Goal: Transaction & Acquisition: Download file/media

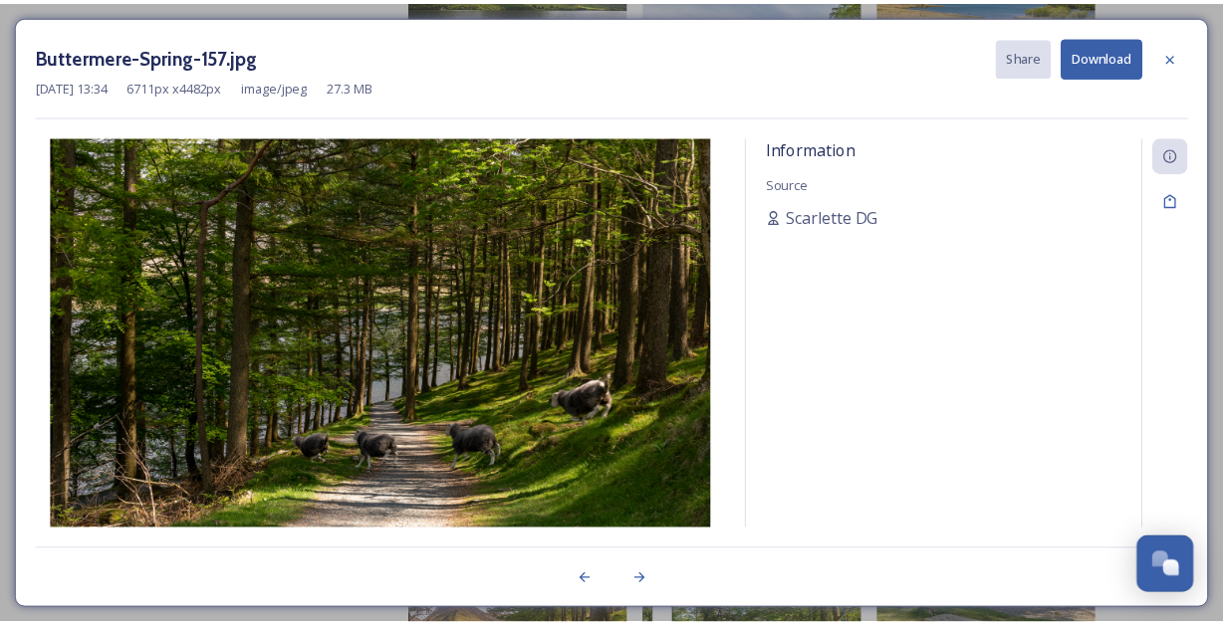
scroll to position [3873, 0]
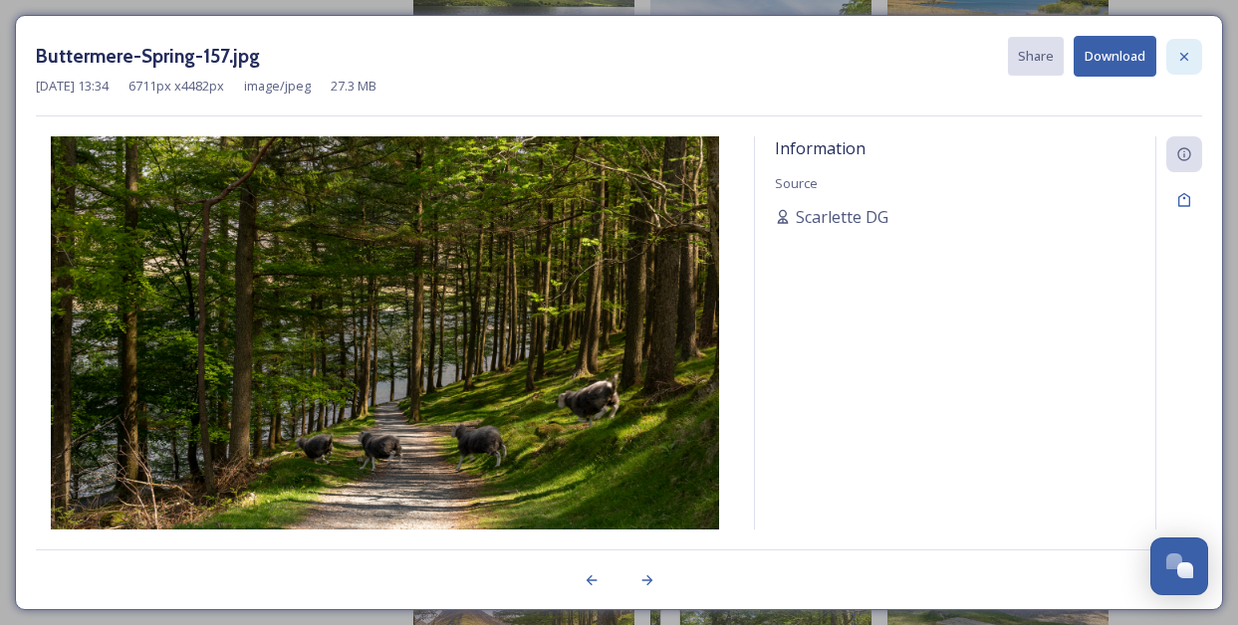
click at [1187, 50] on icon at bounding box center [1184, 57] width 16 height 16
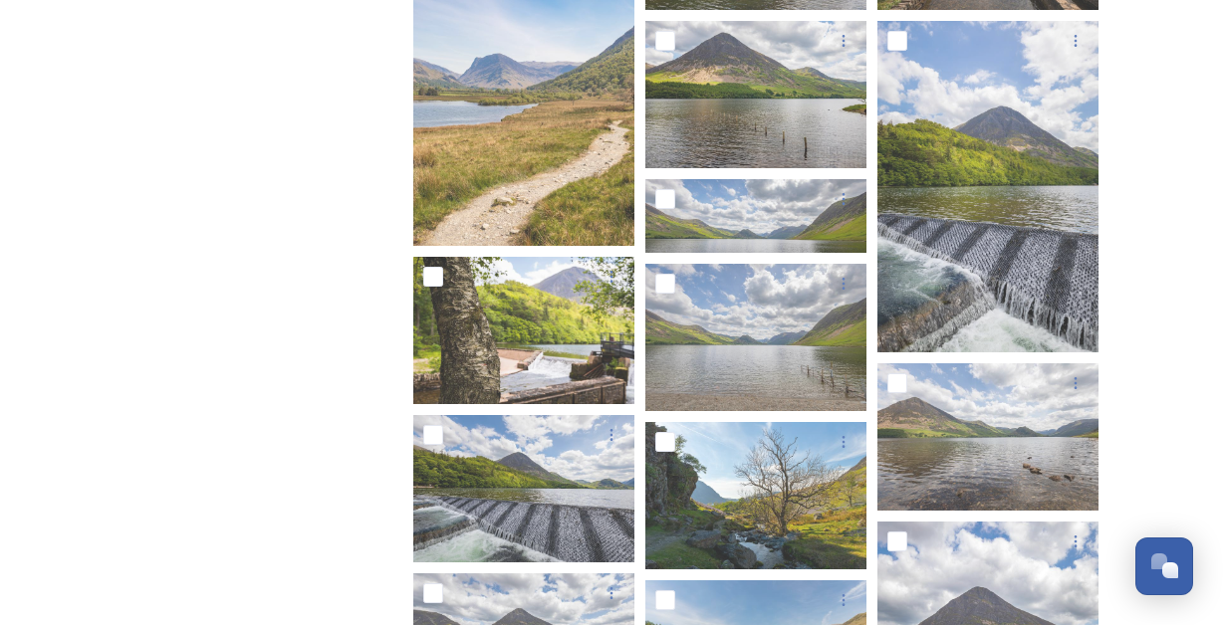
scroll to position [2903, 0]
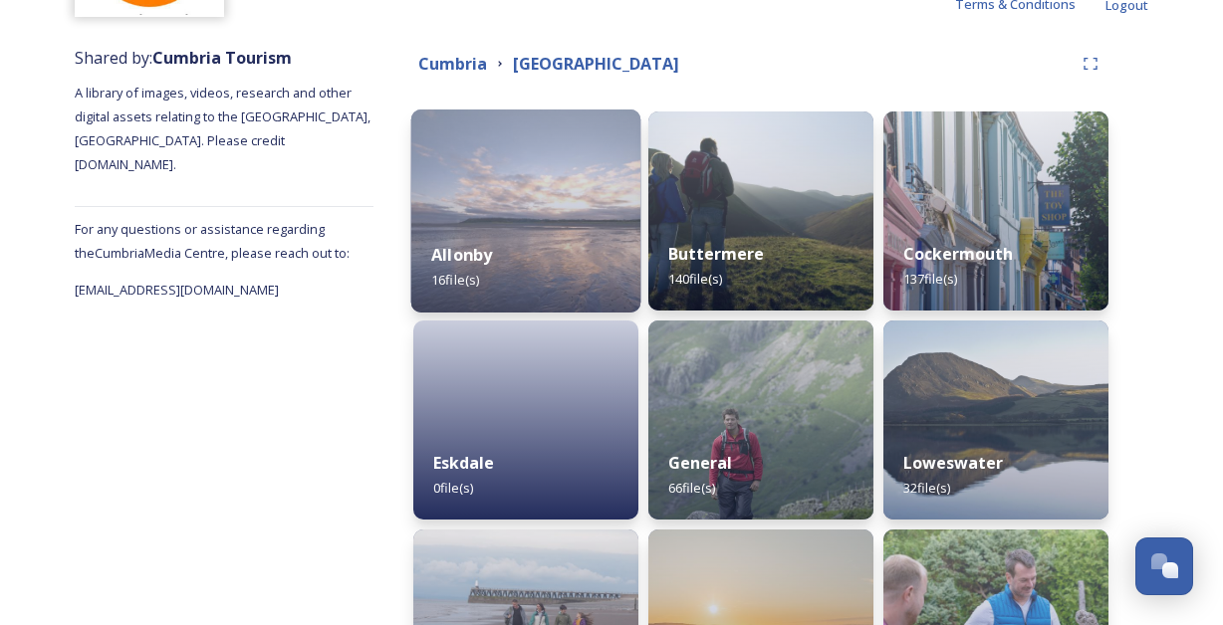
scroll to position [449, 0]
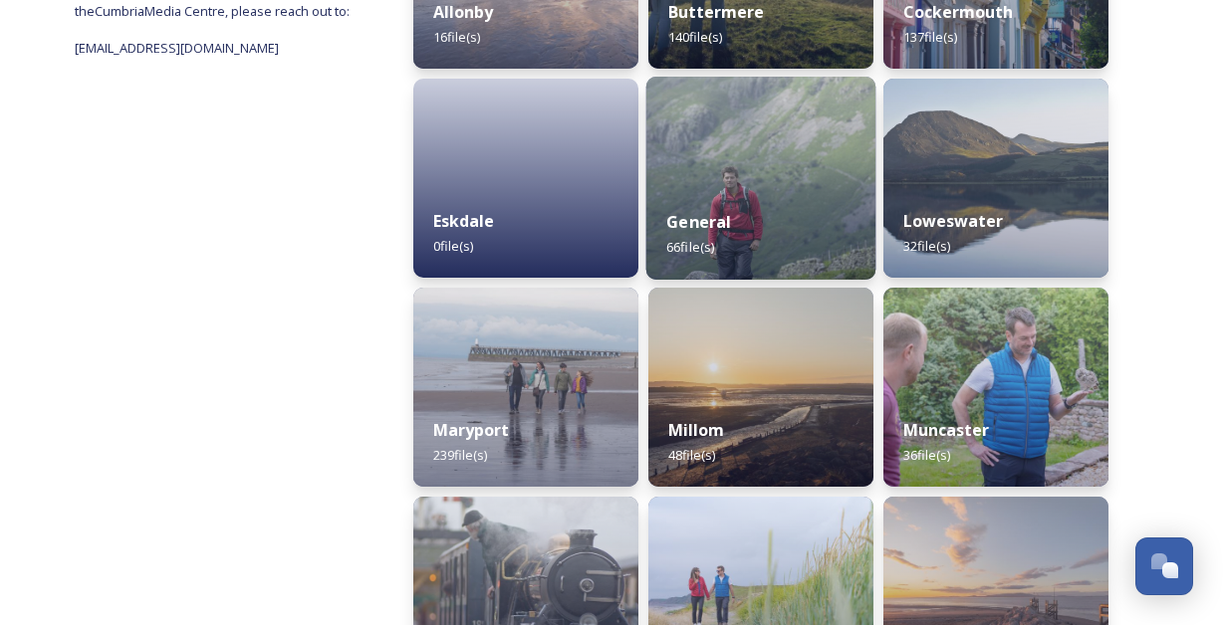
click at [789, 204] on div "General 66 file(s)" at bounding box center [761, 234] width 230 height 91
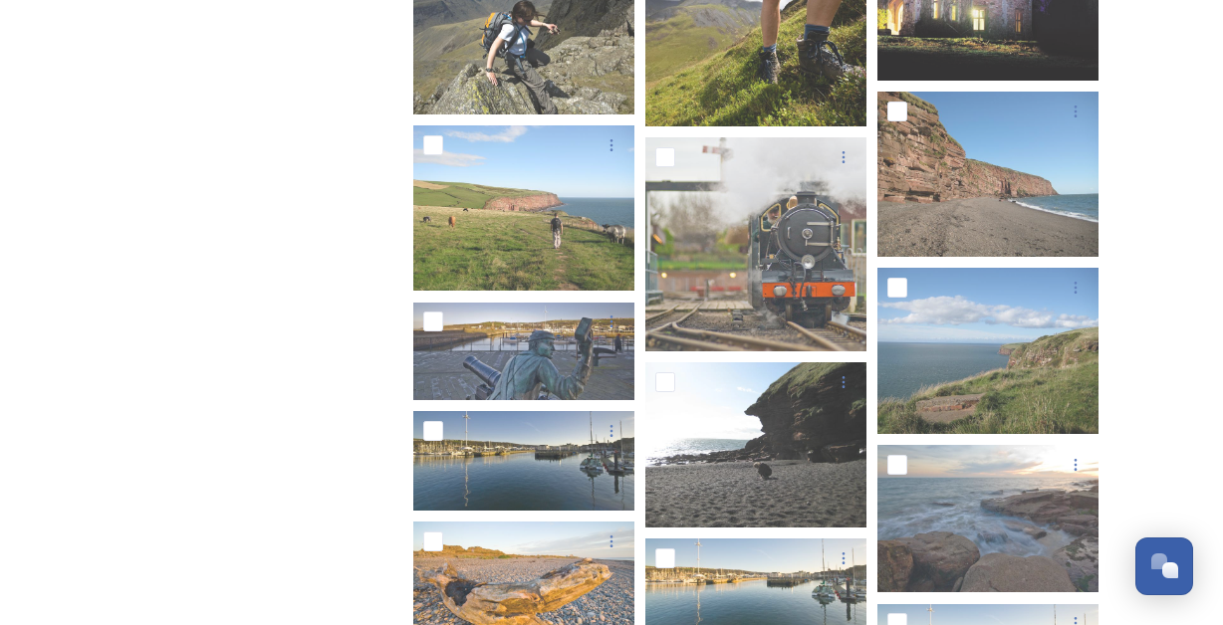
scroll to position [893, 0]
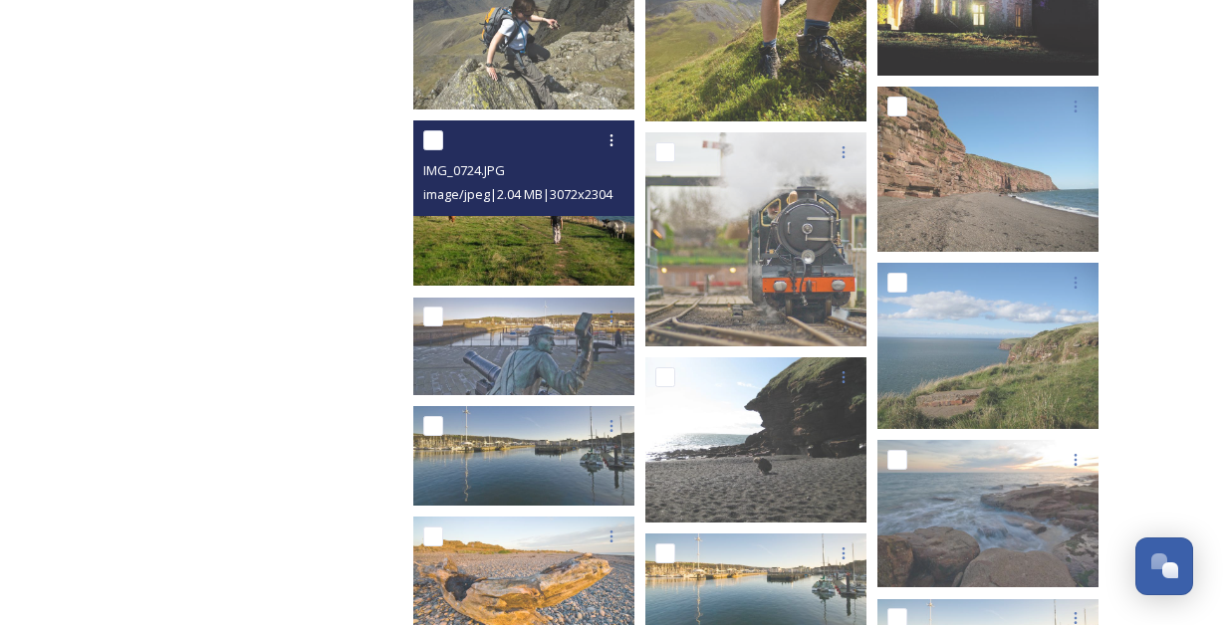
click at [519, 245] on img at bounding box center [523, 204] width 221 height 166
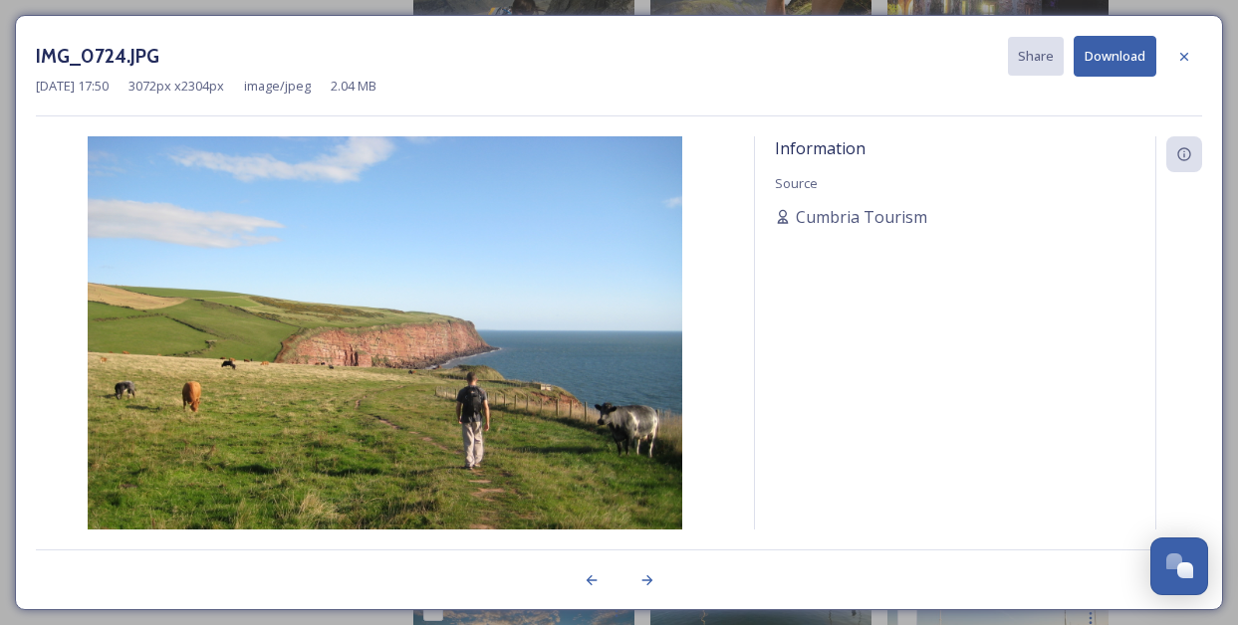
click at [1123, 55] on button "Download" at bounding box center [1115, 56] width 83 height 41
click at [1191, 59] on icon at bounding box center [1184, 57] width 16 height 16
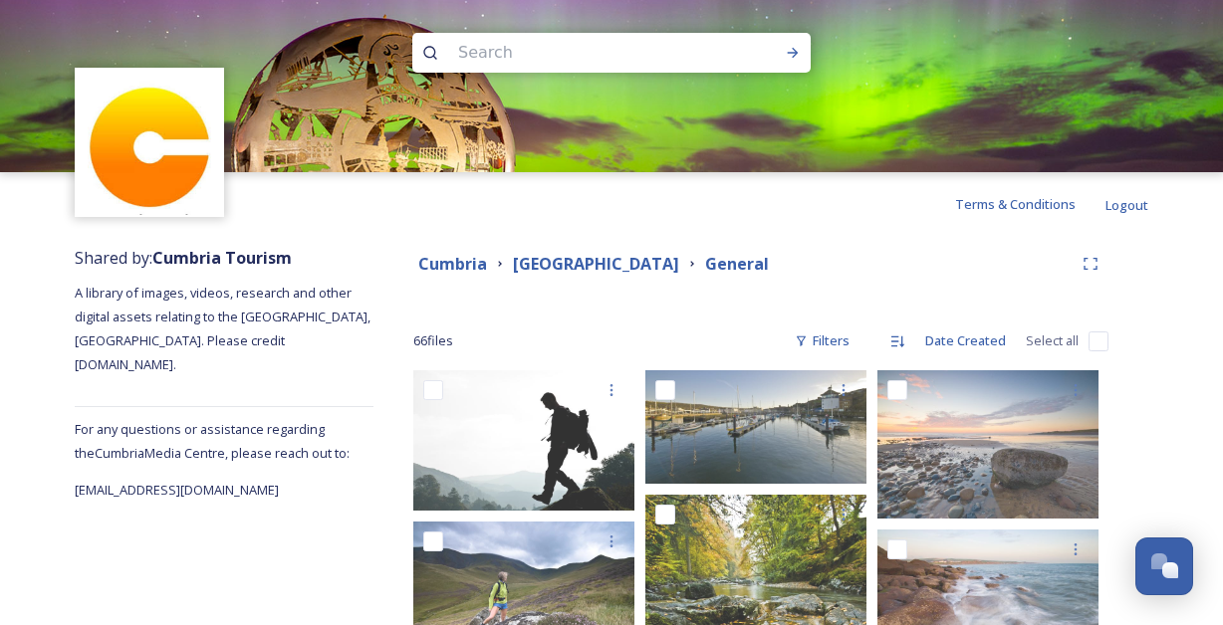
scroll to position [0, 0]
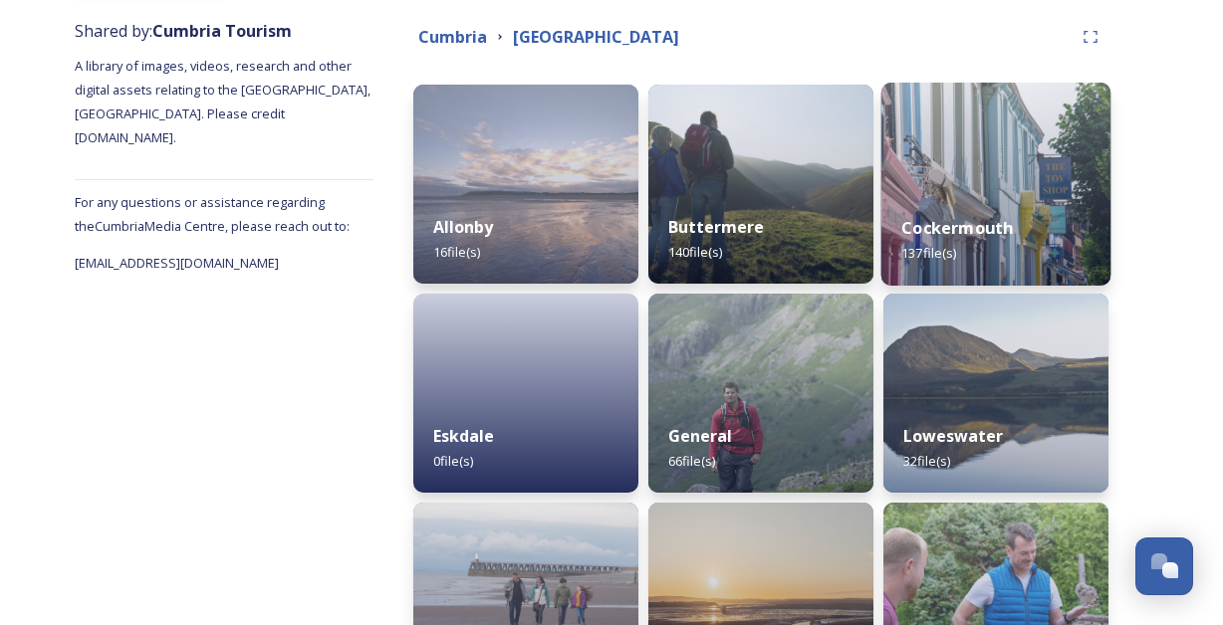
scroll to position [368, 0]
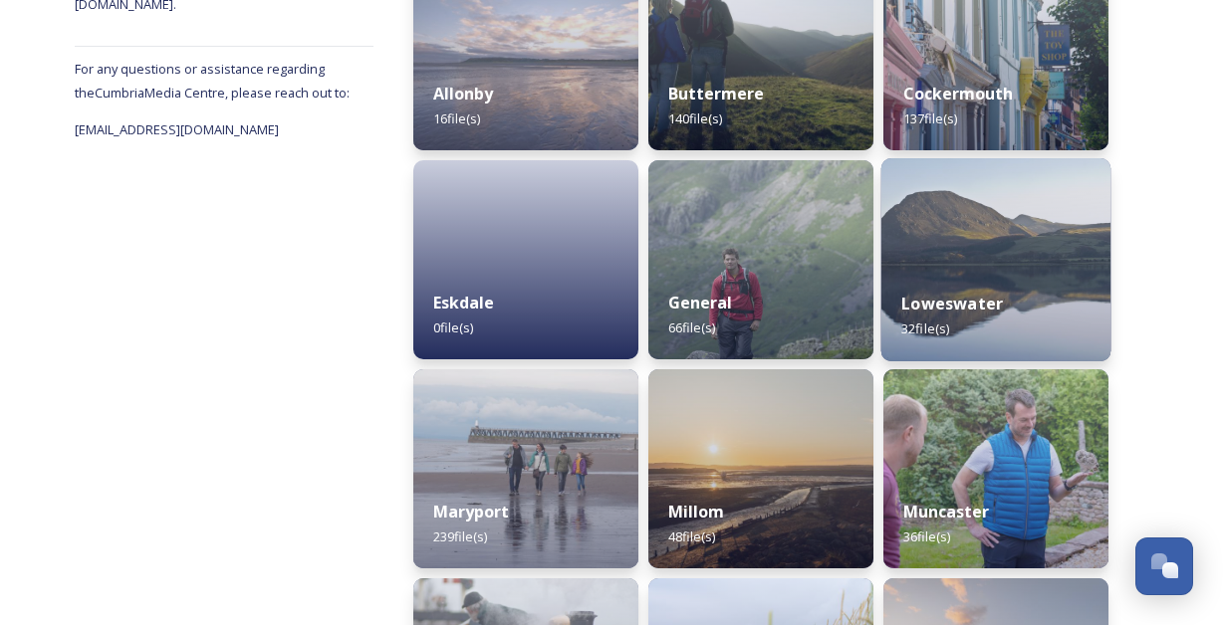
click at [1016, 267] on img at bounding box center [996, 259] width 230 height 203
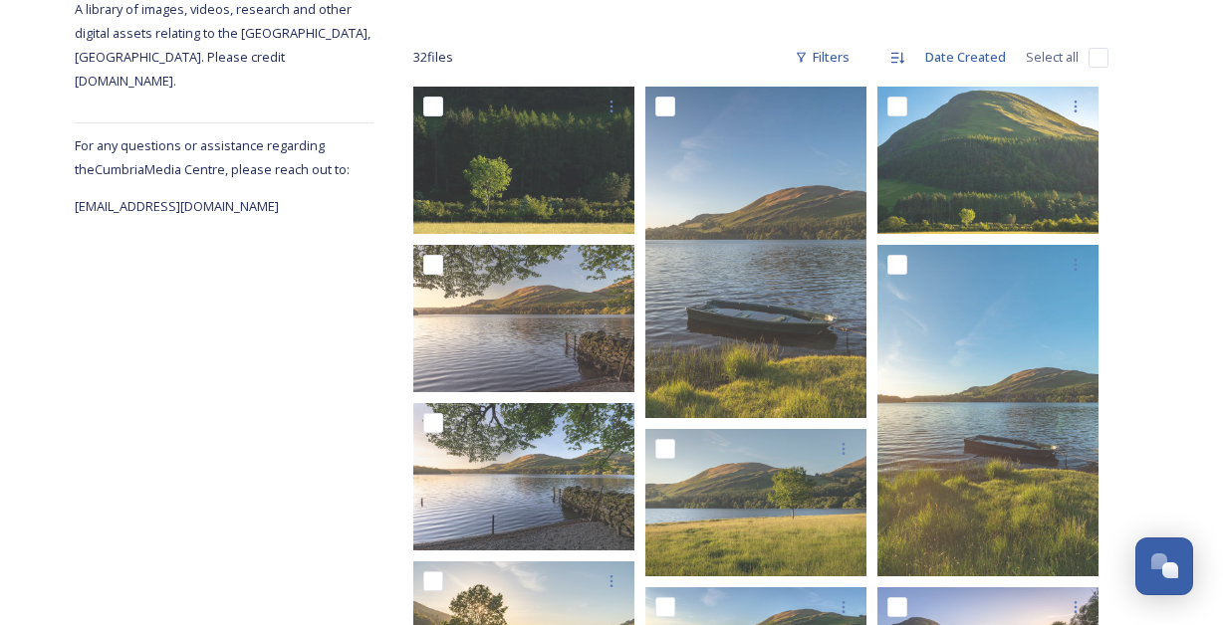
scroll to position [292, 0]
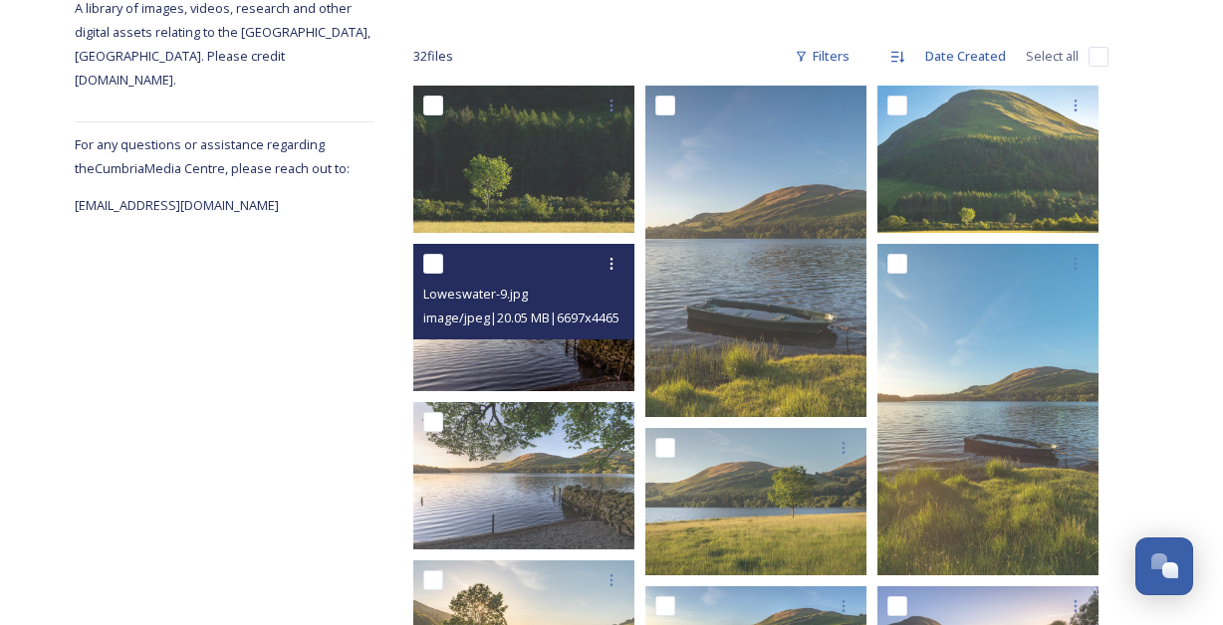
click at [494, 360] on img at bounding box center [523, 317] width 221 height 147
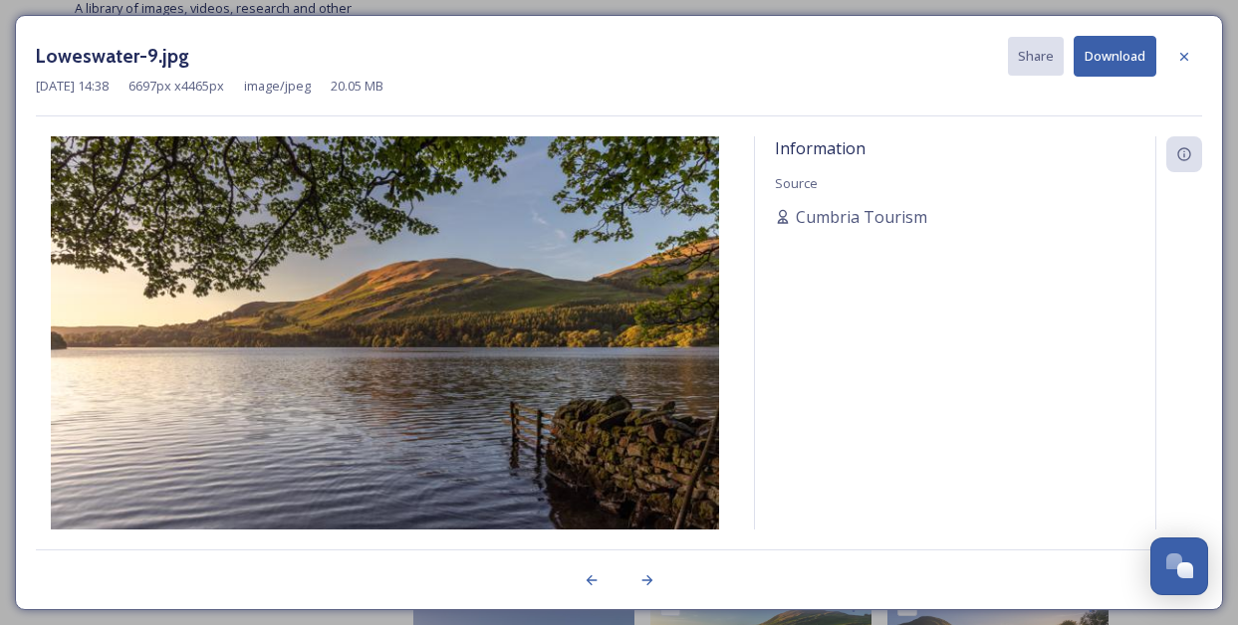
click at [1125, 59] on button "Download" at bounding box center [1115, 56] width 83 height 41
click at [1187, 54] on icon at bounding box center [1184, 57] width 16 height 16
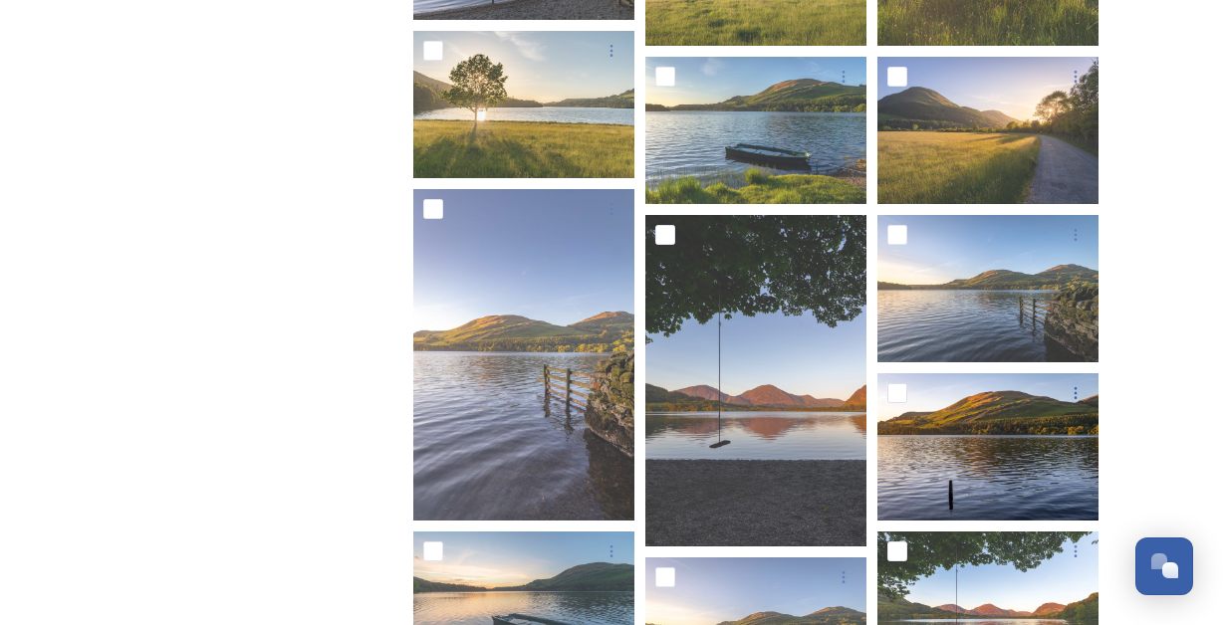
scroll to position [884, 0]
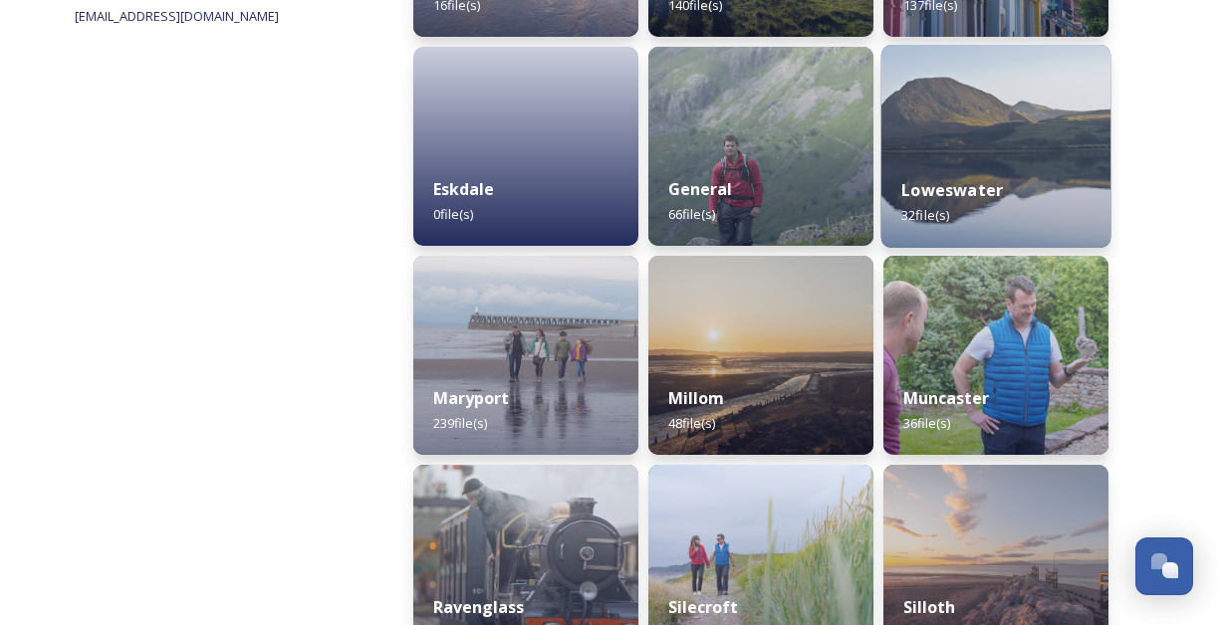
scroll to position [493, 0]
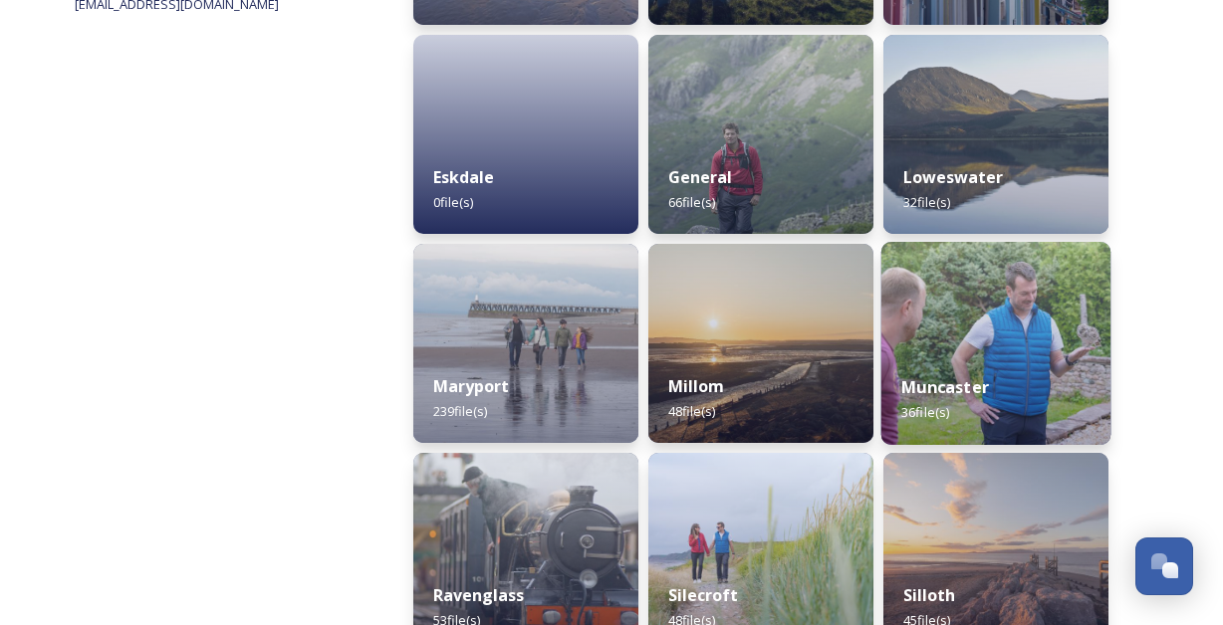
click at [975, 342] on img at bounding box center [996, 343] width 230 height 203
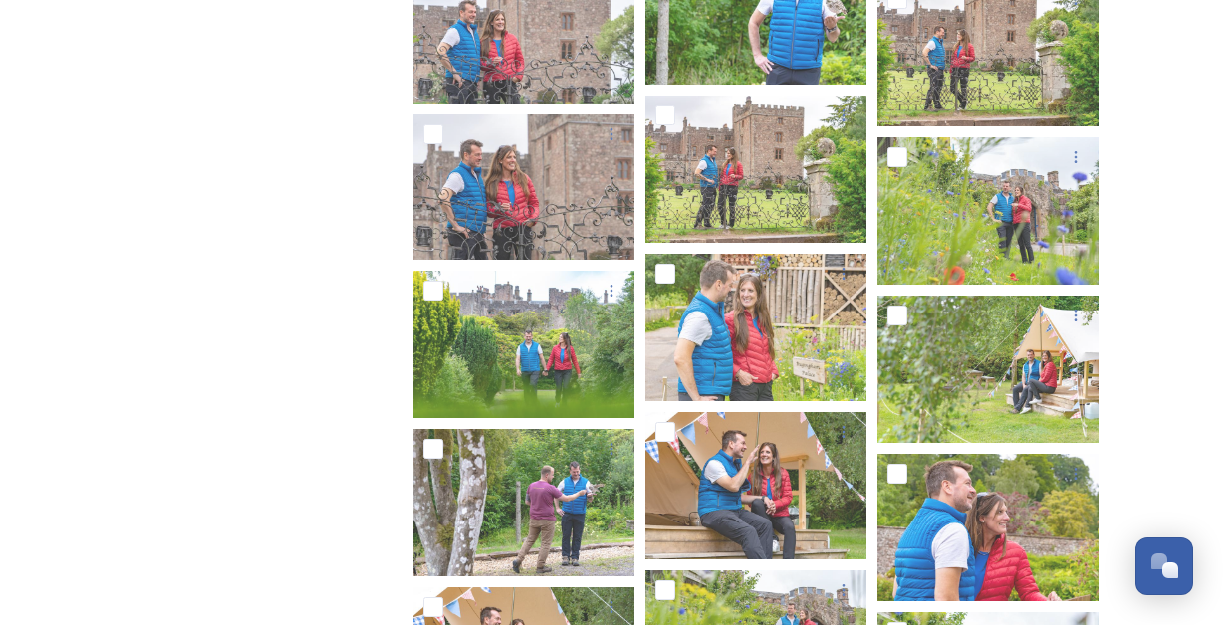
scroll to position [1722, 0]
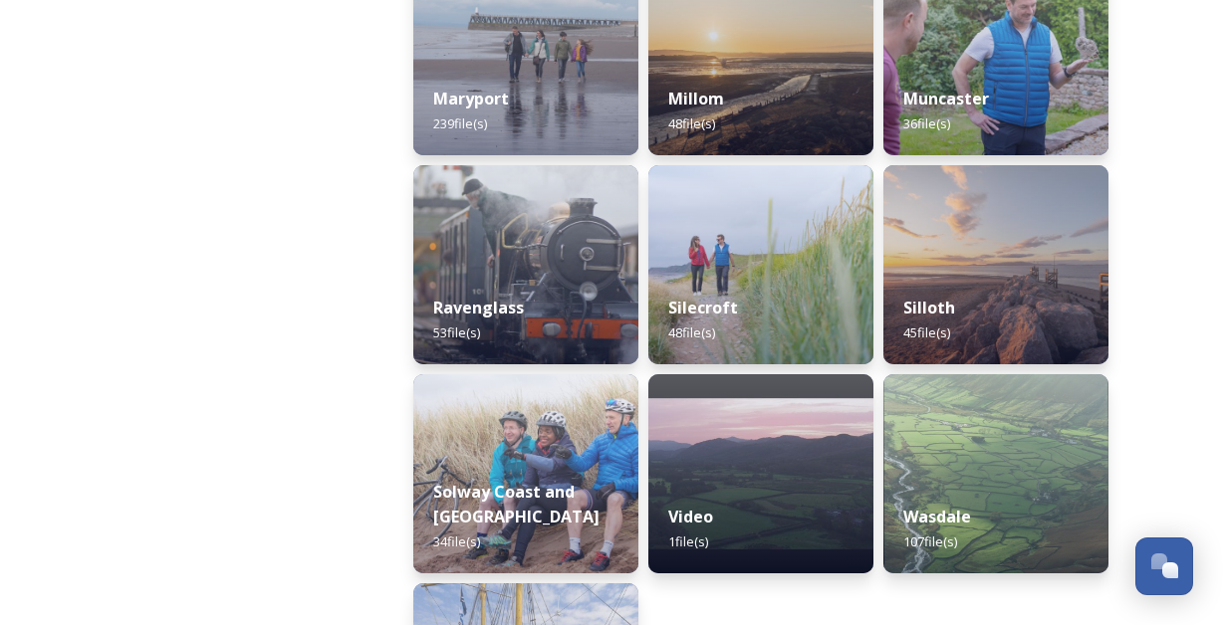
scroll to position [785, 0]
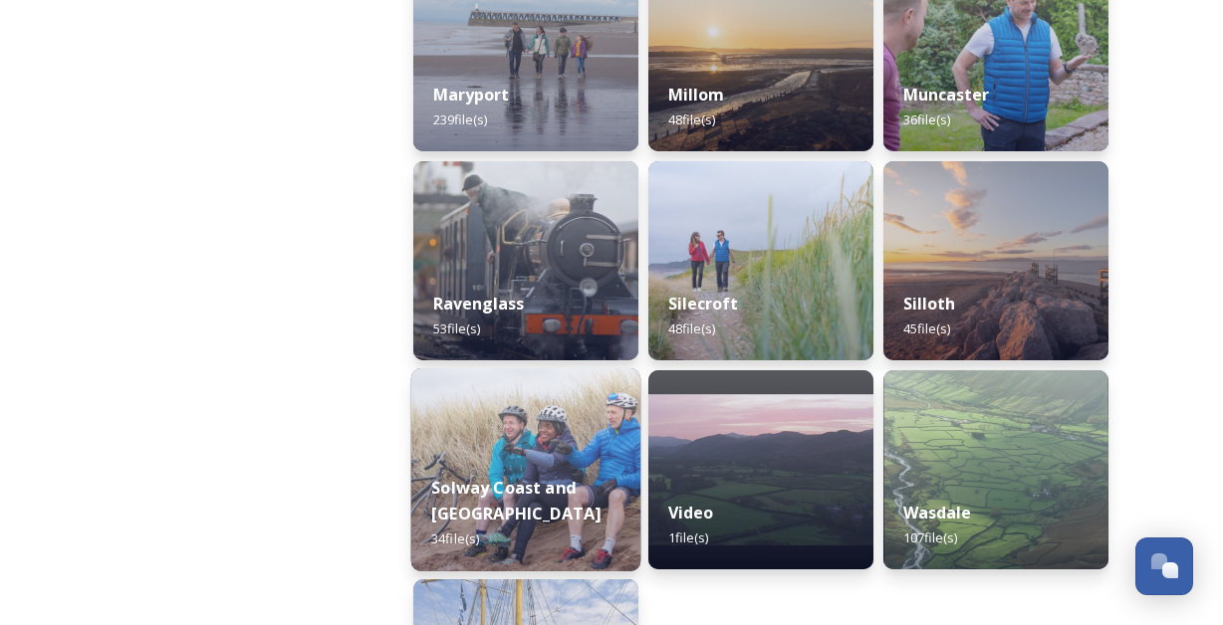
click at [566, 427] on img at bounding box center [526, 470] width 230 height 203
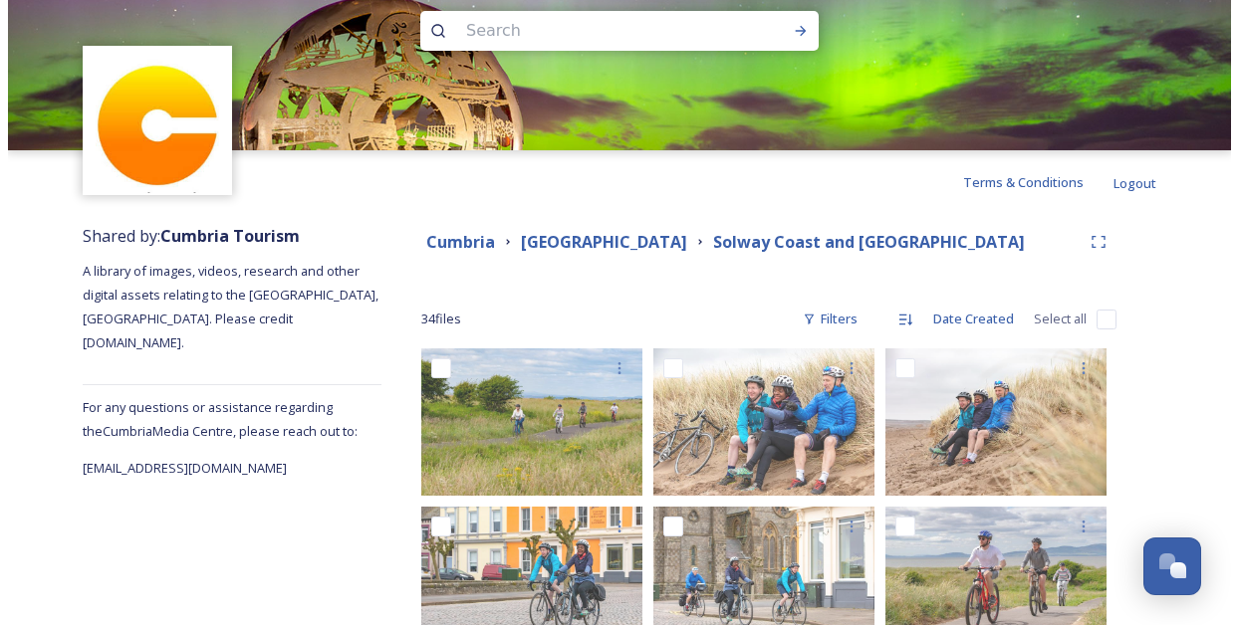
scroll to position [143, 0]
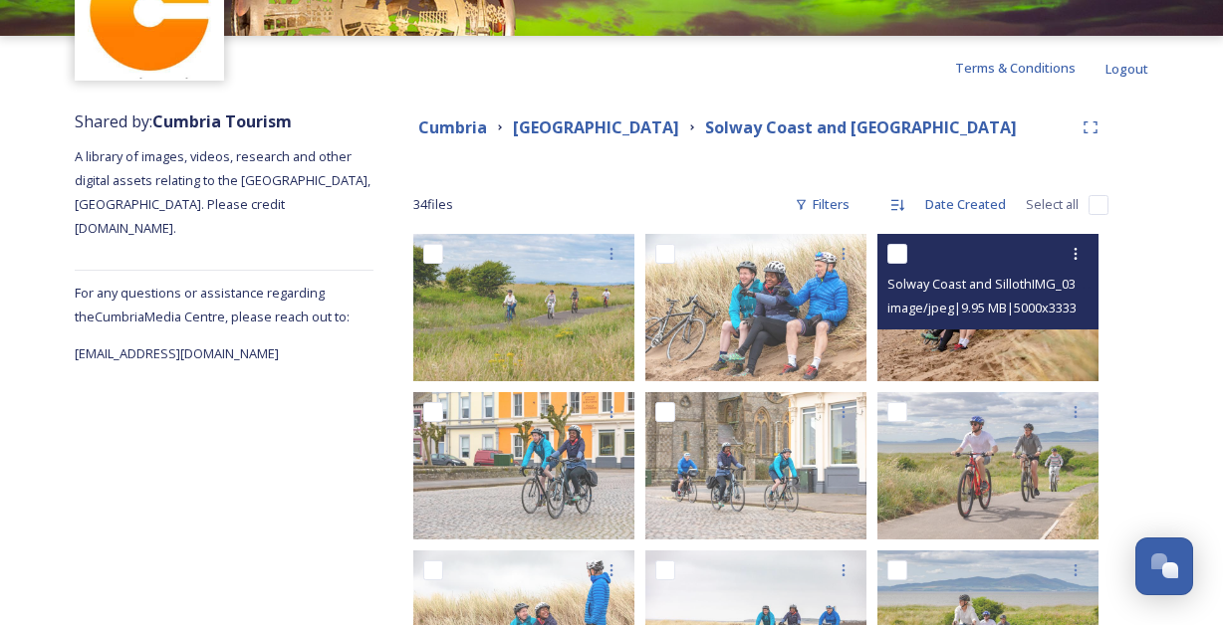
click at [1032, 350] on img at bounding box center [987, 307] width 221 height 147
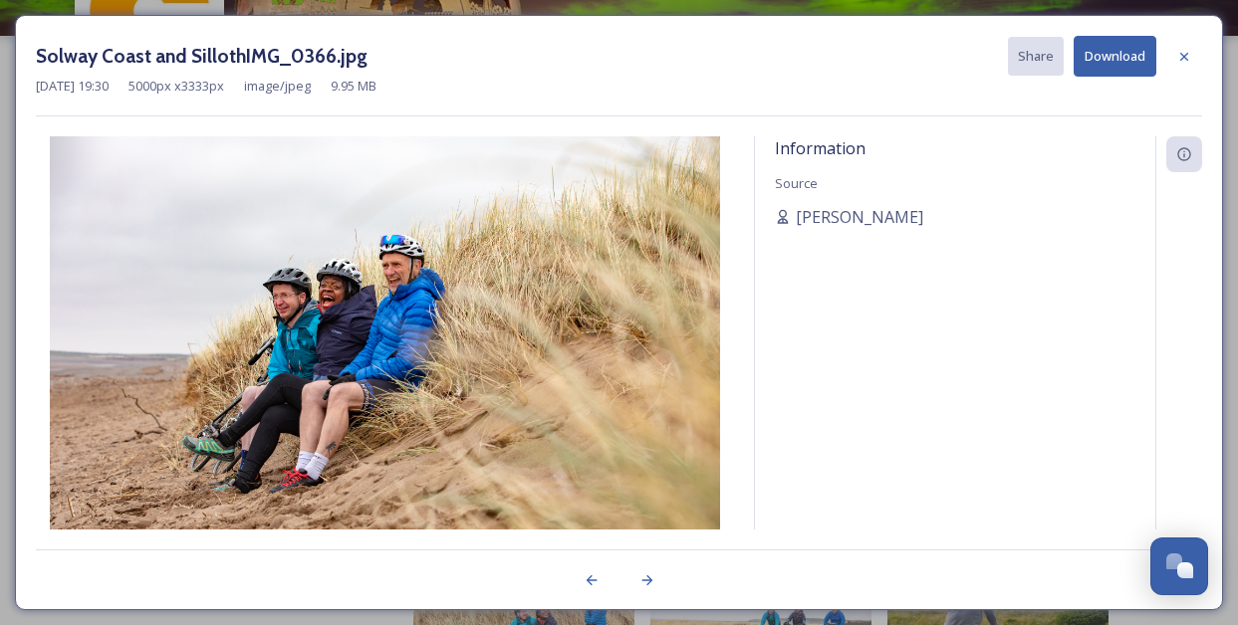
click at [1106, 57] on button "Download" at bounding box center [1115, 56] width 83 height 41
click at [664, 65] on div "Solway Coast and SillothIMG_0366.jpg Share Download" at bounding box center [619, 56] width 1166 height 41
